Goal: Ask a question

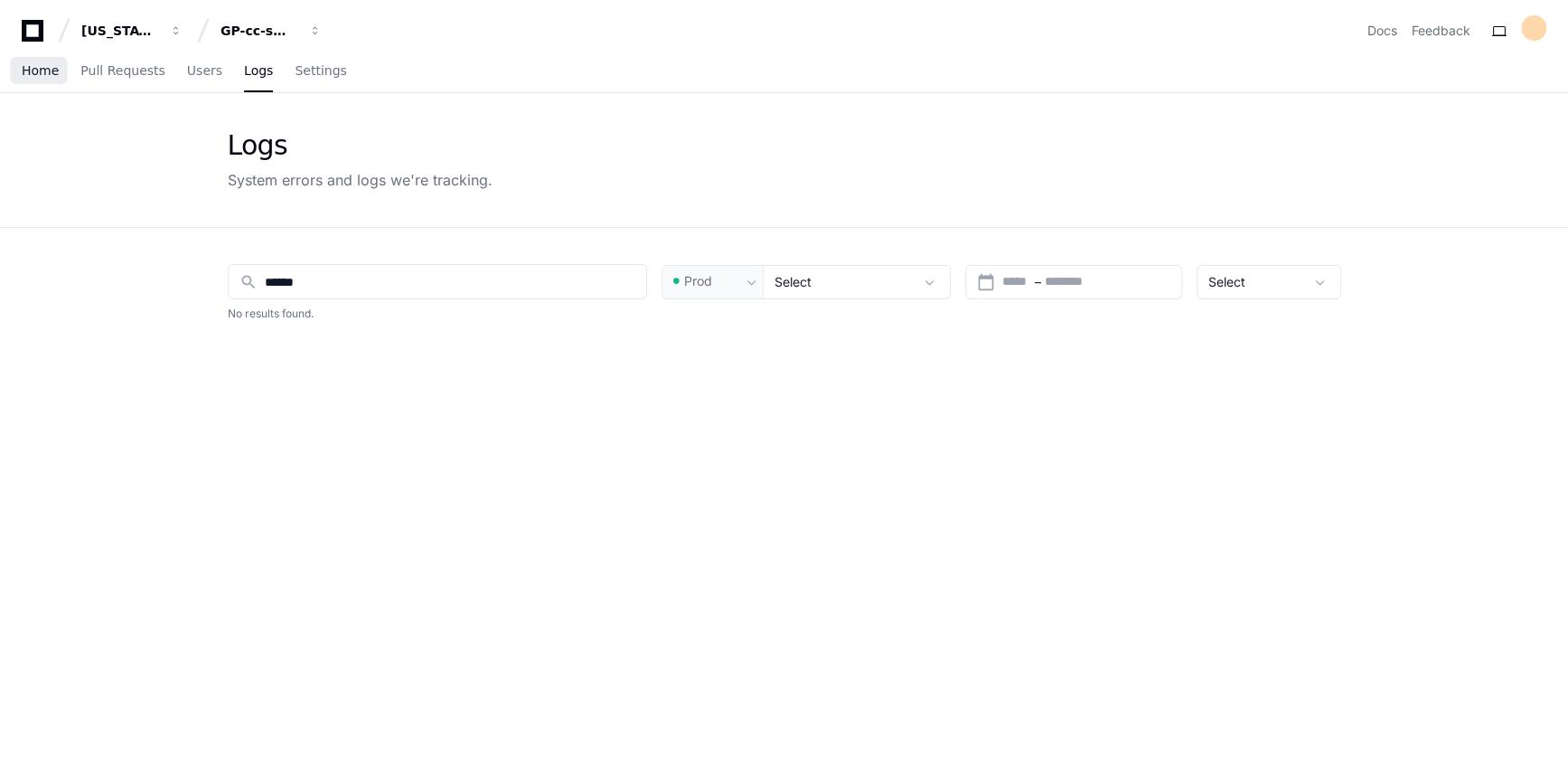
click at [31, 75] on span "Home" at bounding box center [40, 71] width 37 height 11
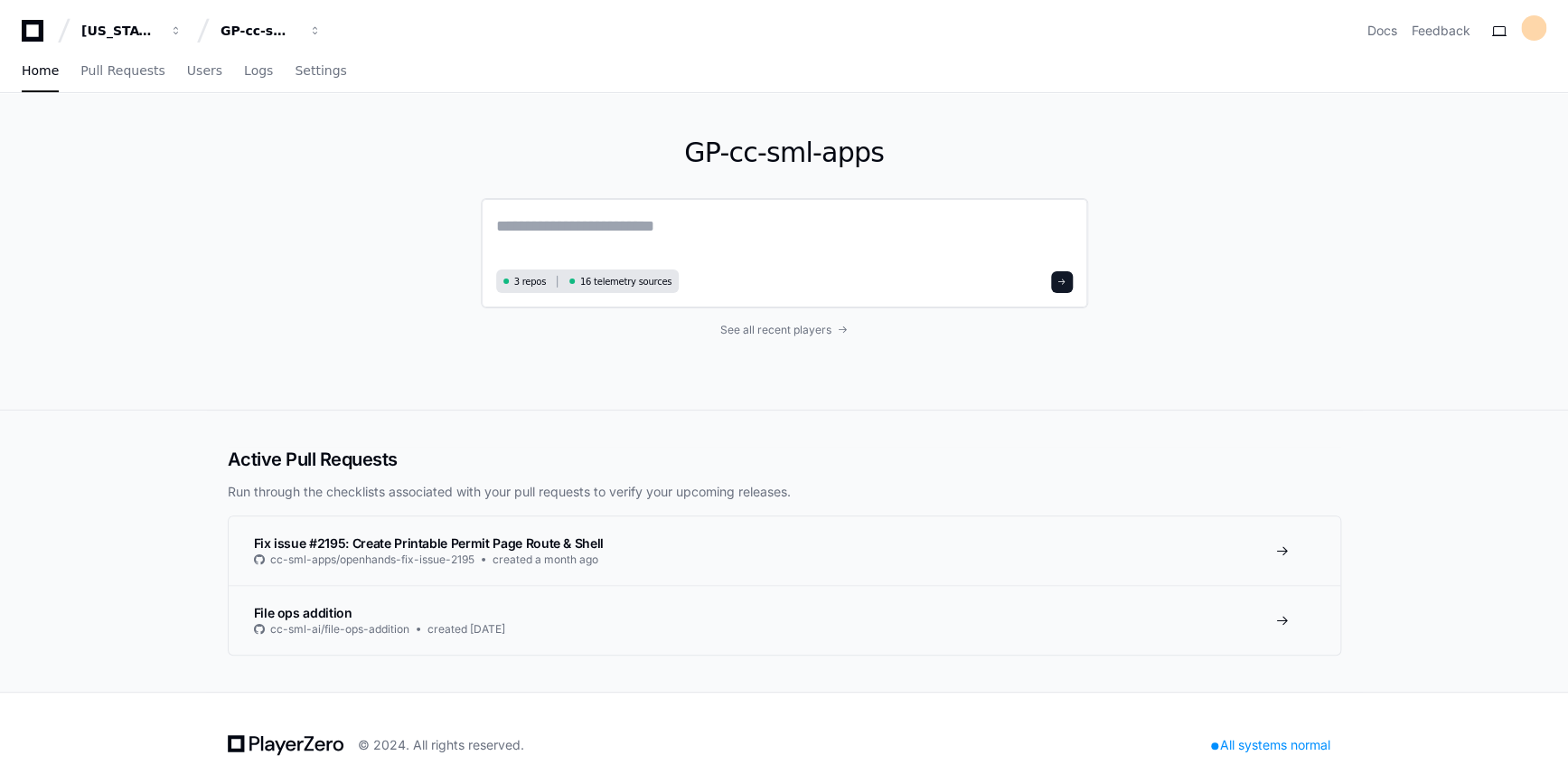
click at [597, 243] on textarea at bounding box center [784, 238] width 577 height 50
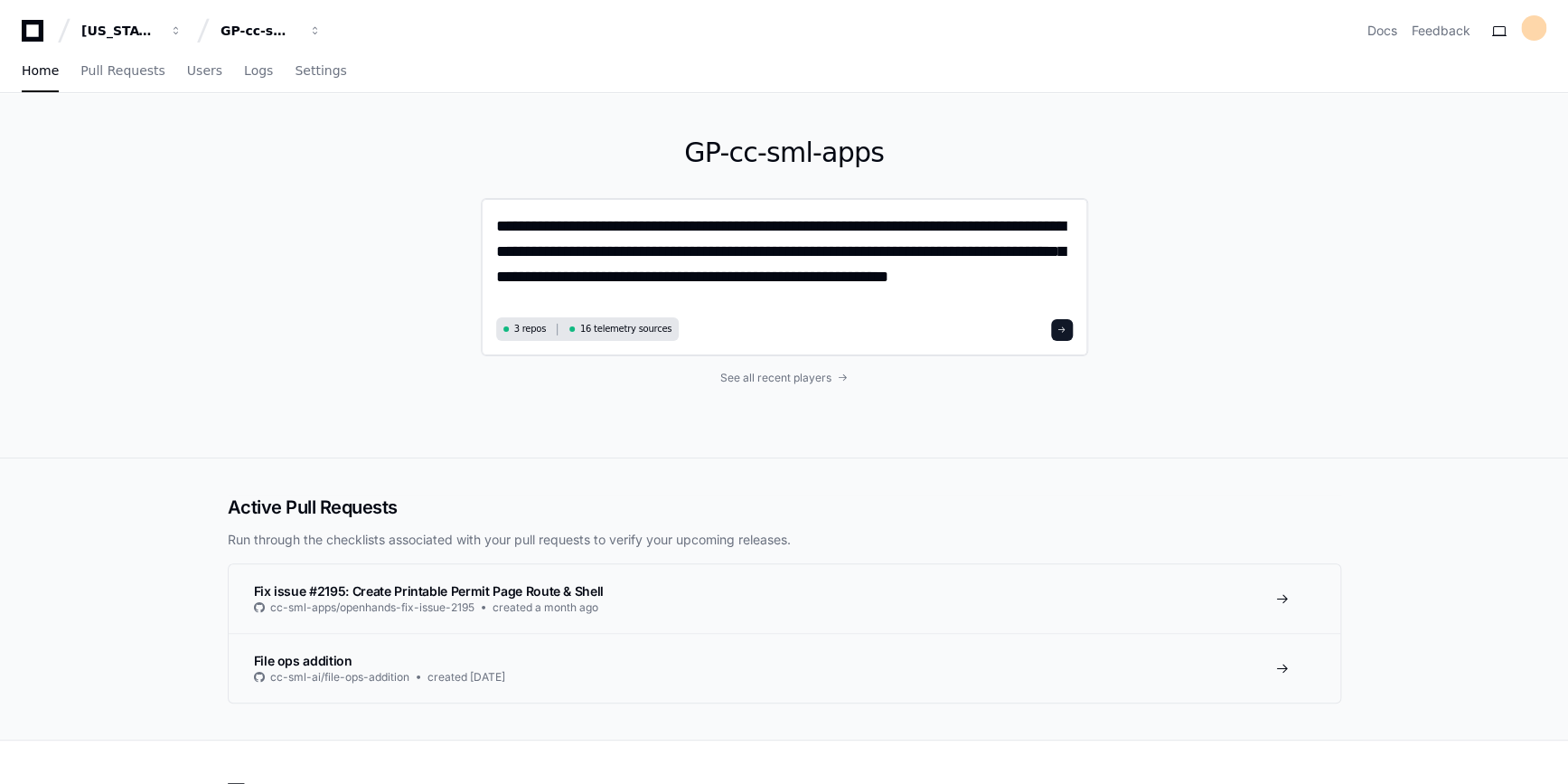
type textarea "**********"
click at [1070, 330] on button at bounding box center [1062, 330] width 22 height 22
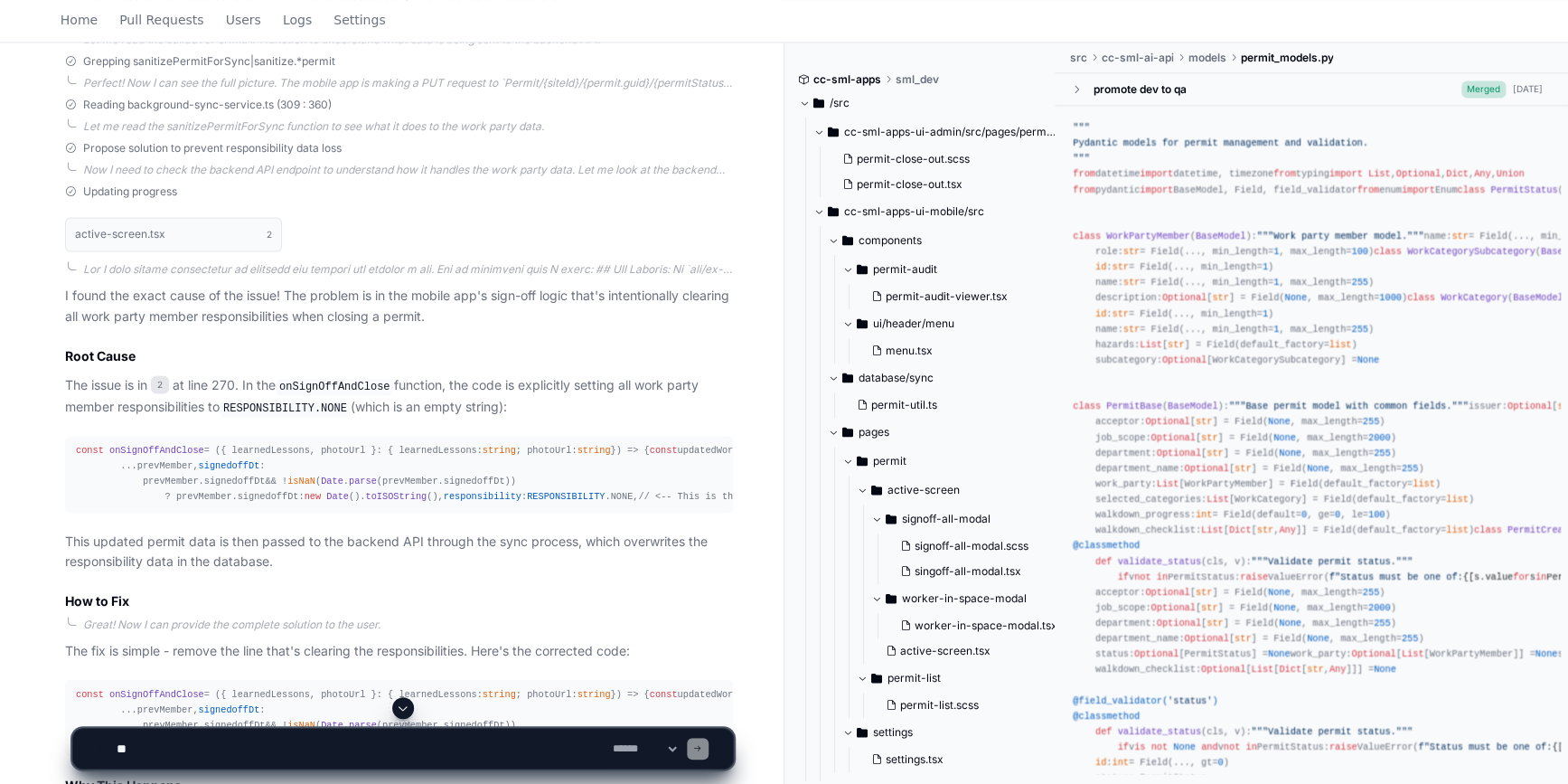
scroll to position [1443, 0]
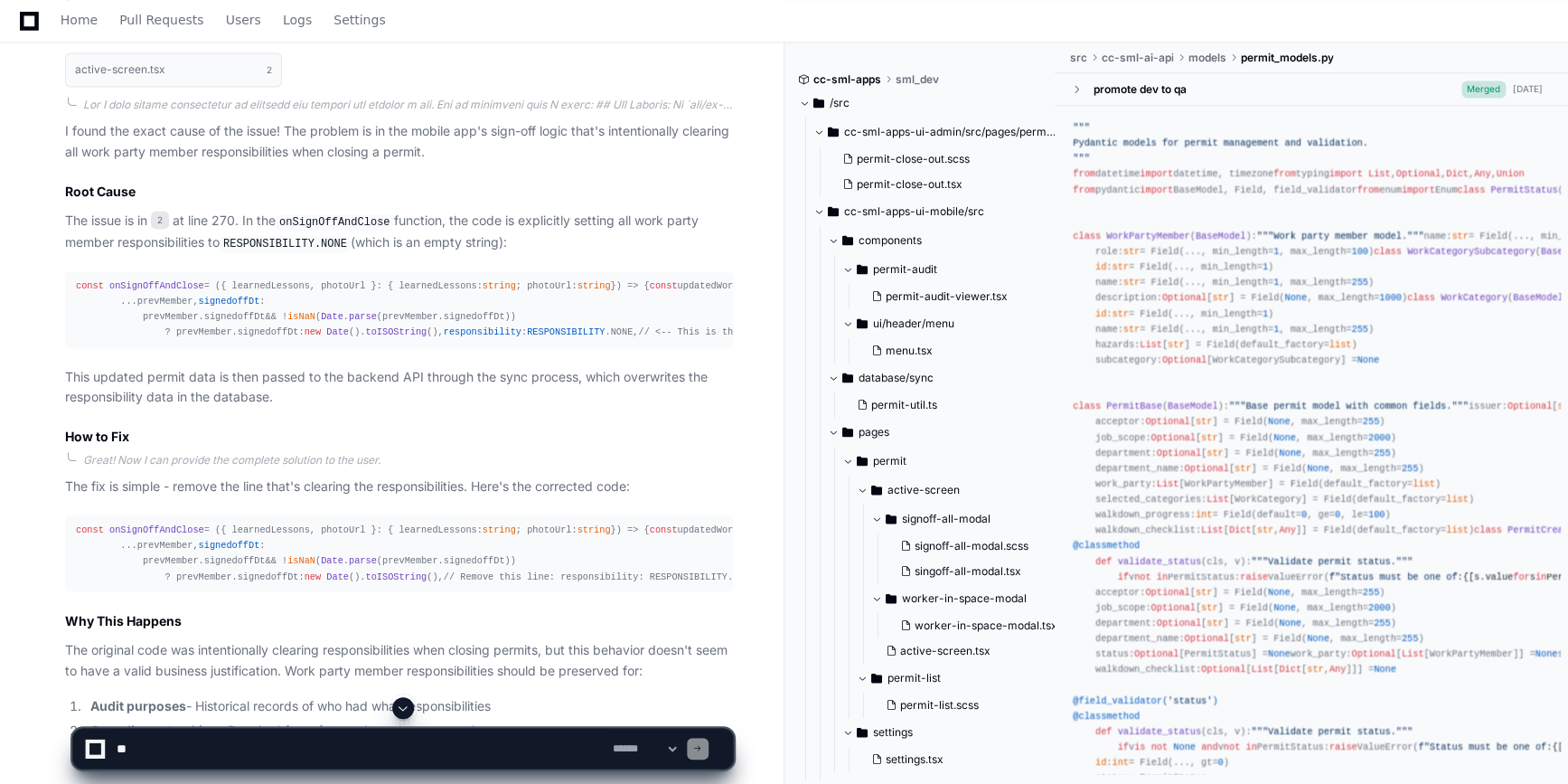
click at [175, 280] on span "onSignOffAndClose" at bounding box center [156, 286] width 95 height 11
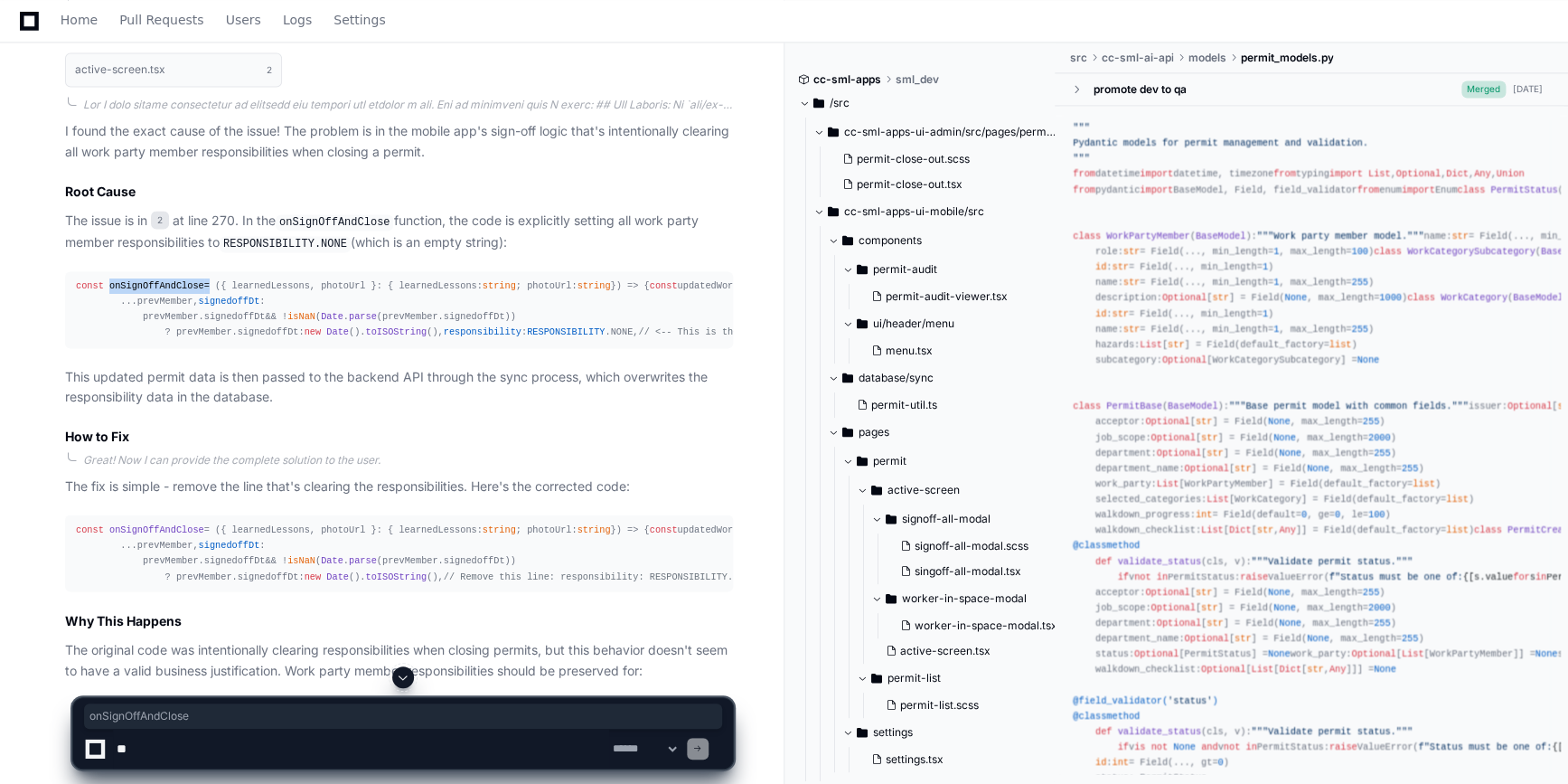
click at [175, 280] on span "onSignOffAndClose" at bounding box center [156, 286] width 95 height 11
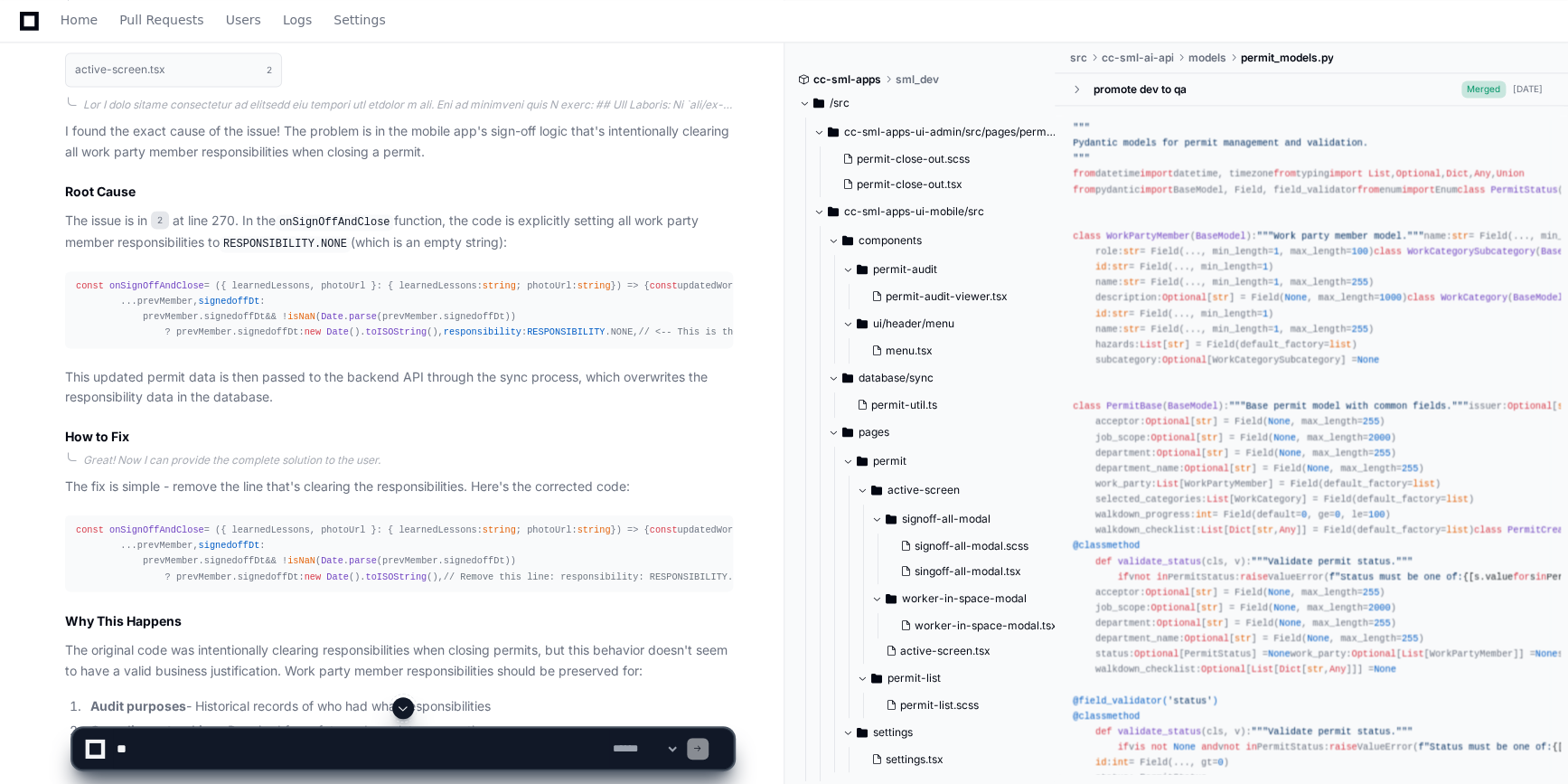
drag, startPoint x: 175, startPoint y: 280, endPoint x: 164, endPoint y: 298, distance: 21.1
click at [164, 298] on div "const onSignOffAndClose = ( { learnedLessons, photoUrl }: { learnedLessons: str…" at bounding box center [399, 309] width 646 height 62
click at [152, 280] on span "onSignOffAndClose" at bounding box center [156, 286] width 95 height 11
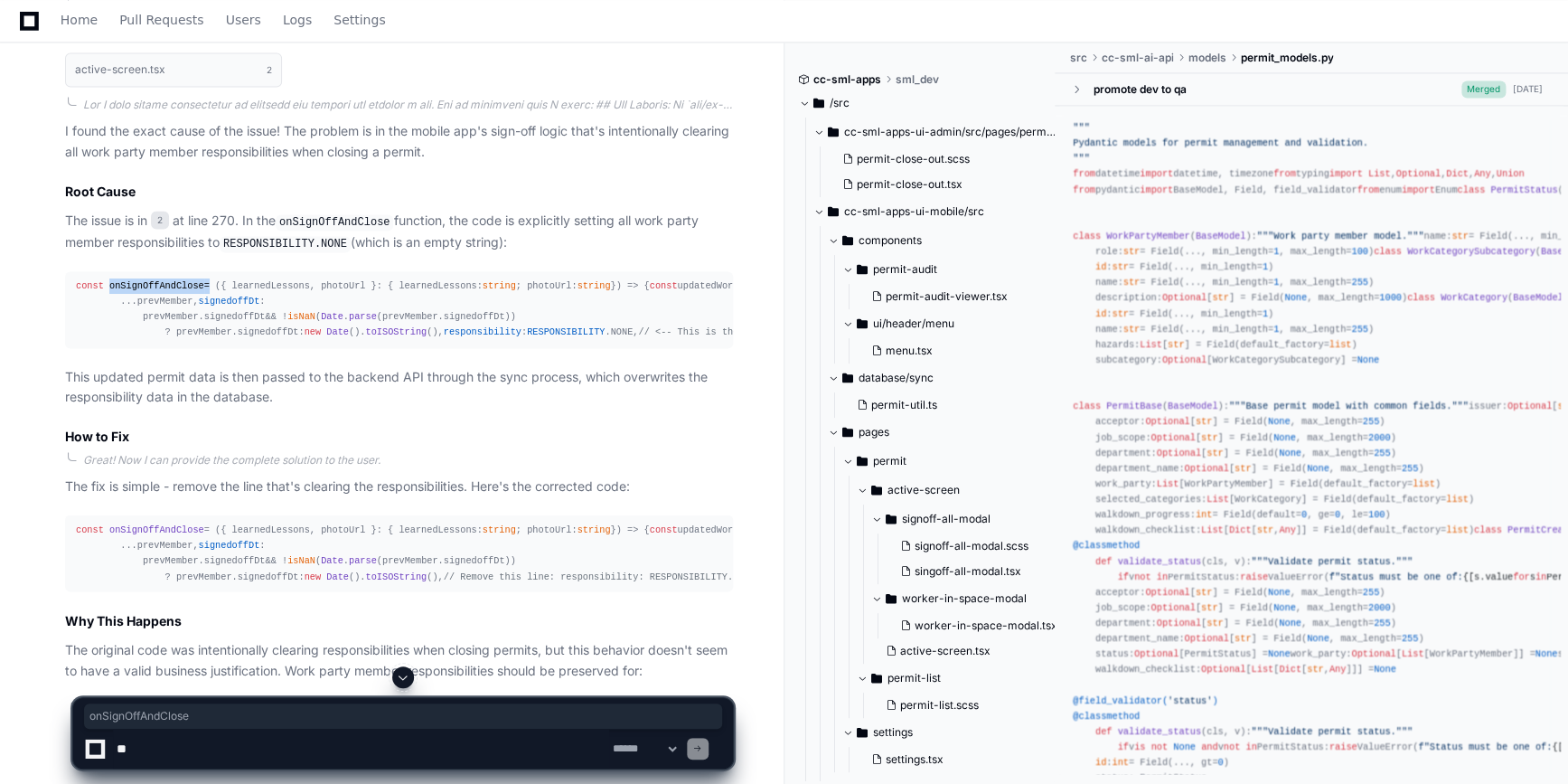
copy div "onSignOffAndClose"
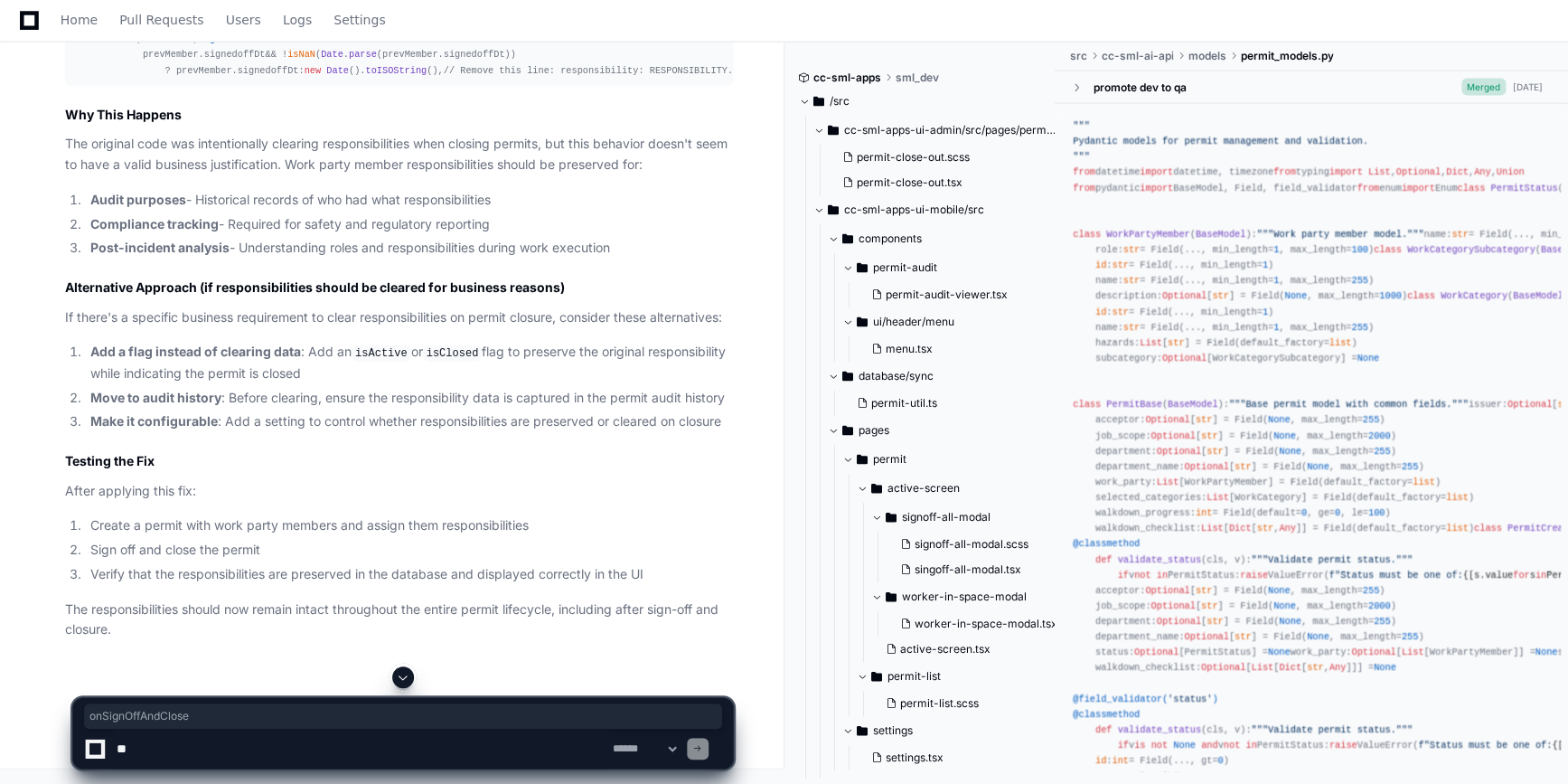
scroll to position [2162, 0]
drag, startPoint x: 27, startPoint y: 730, endPoint x: 41, endPoint y: 734, distance: 14.6
click at [28, 730] on div "**********" at bounding box center [403, 725] width 763 height 118
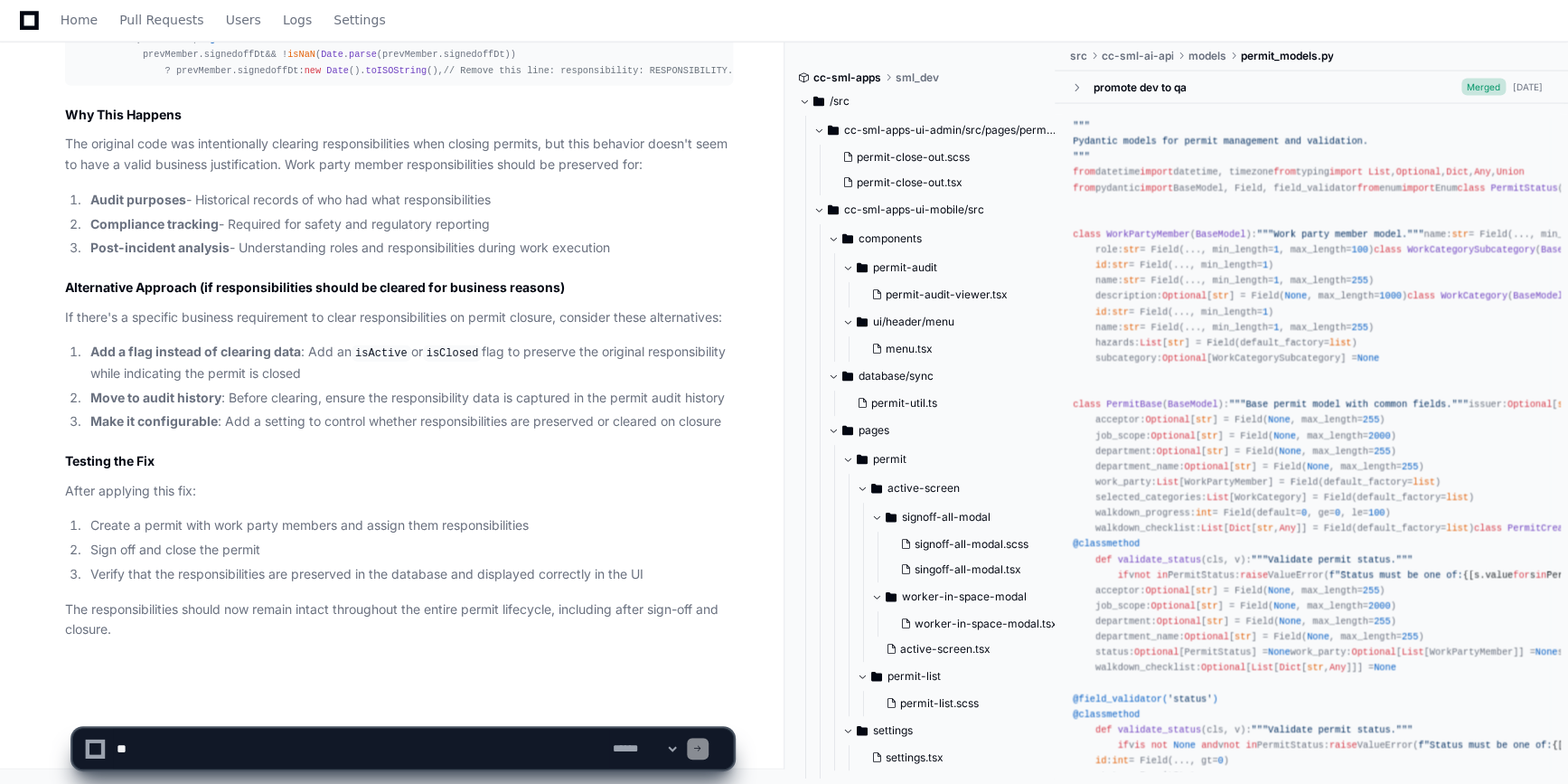
click at [149, 750] on textarea at bounding box center [361, 747] width 496 height 39
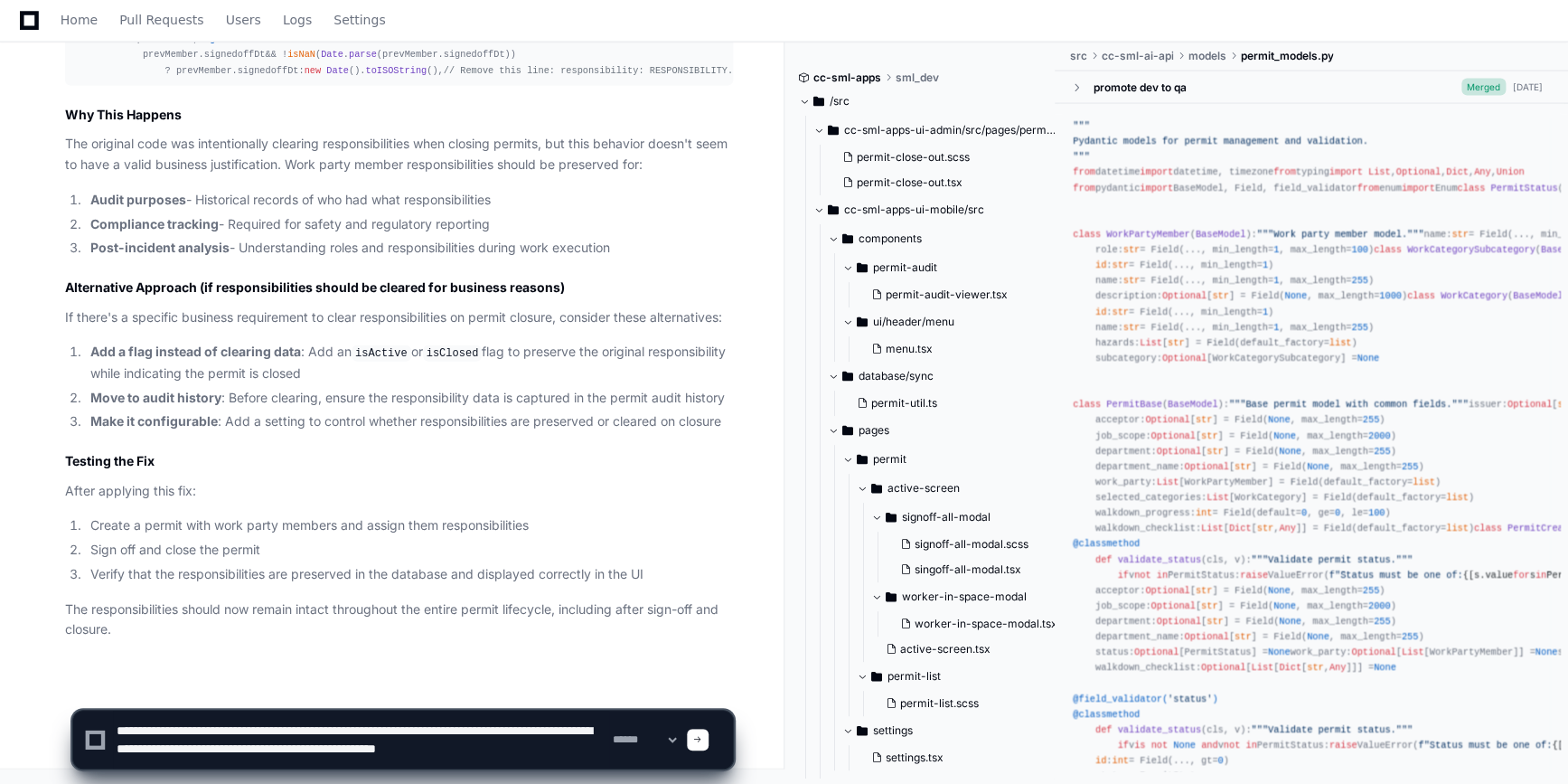
scroll to position [6, 0]
type textarea "**********"
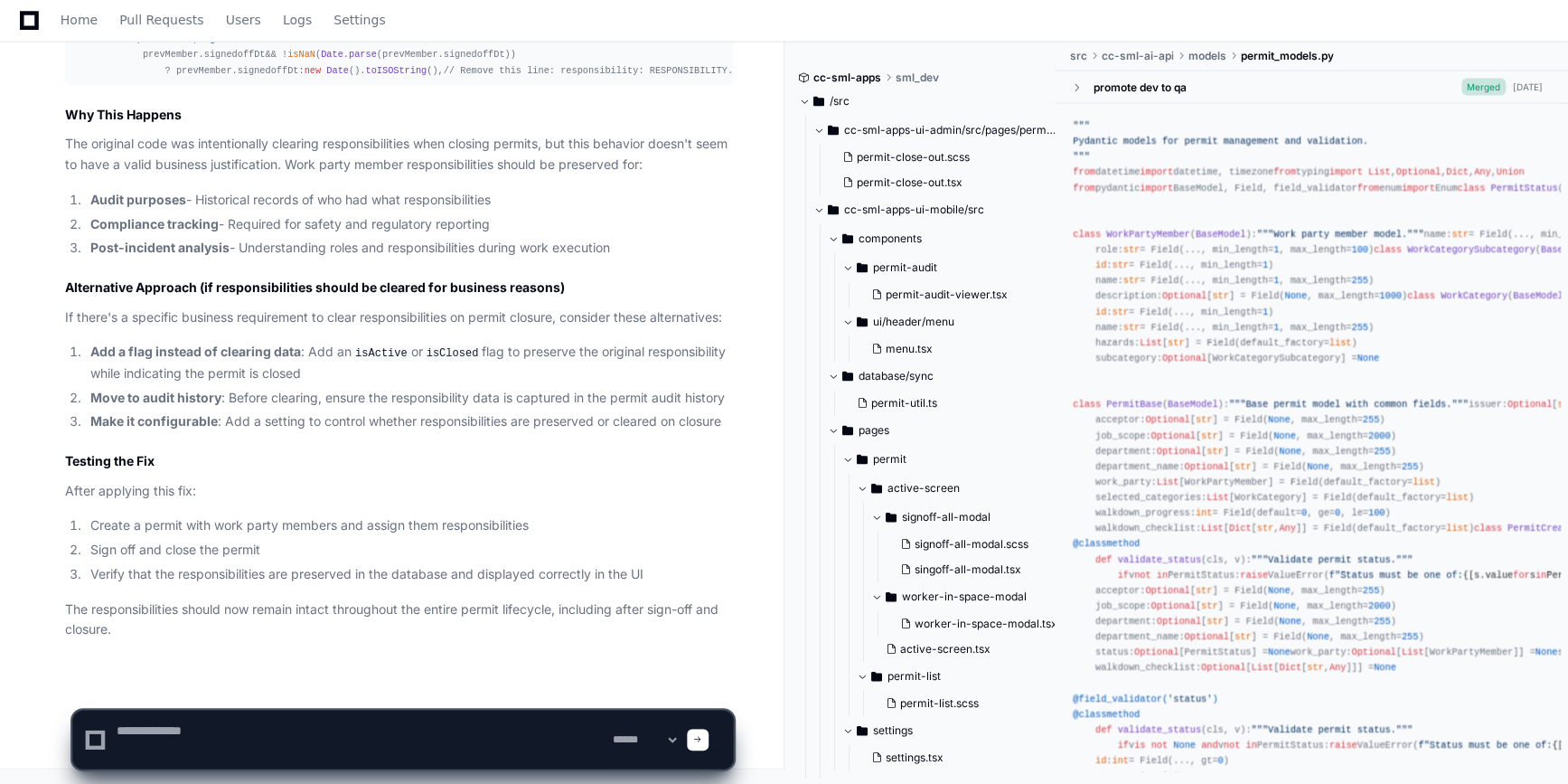
scroll to position [0, 0]
